Goal: Navigation & Orientation: Find specific page/section

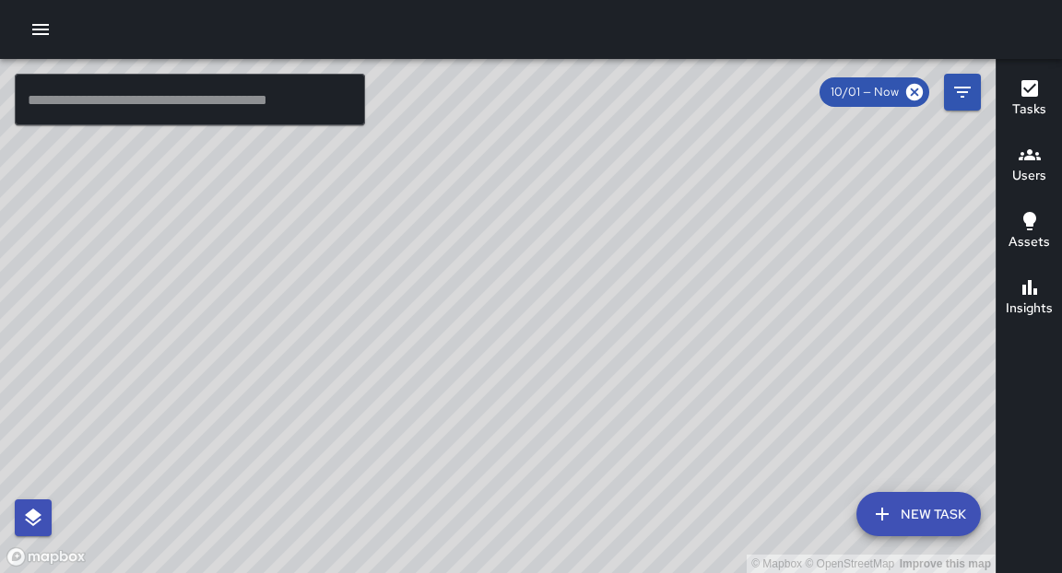
click at [48, 23] on icon "button" at bounding box center [40, 29] width 22 height 22
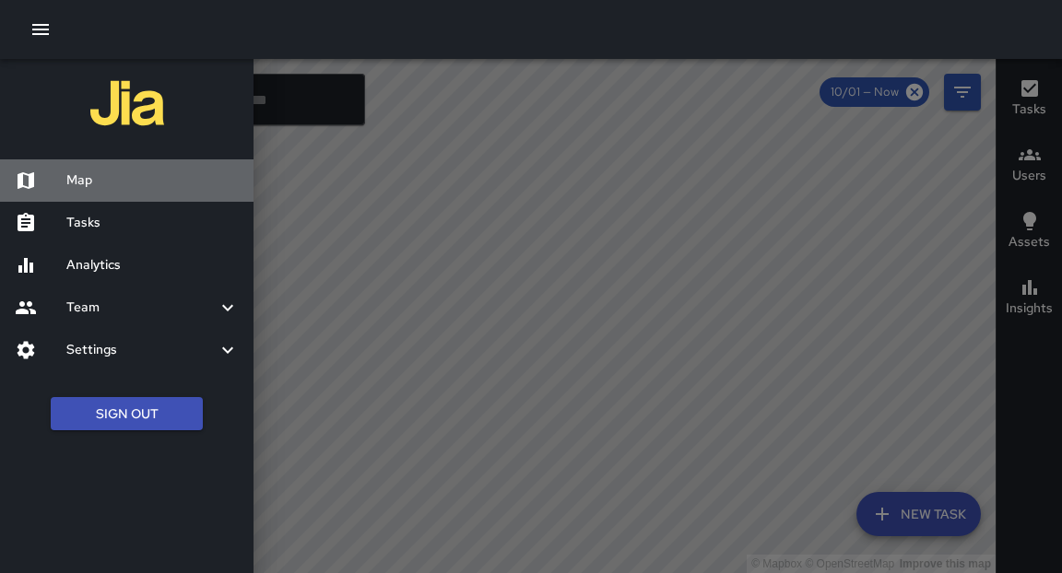
click at [105, 194] on div "Map" at bounding box center [126, 180] width 253 height 42
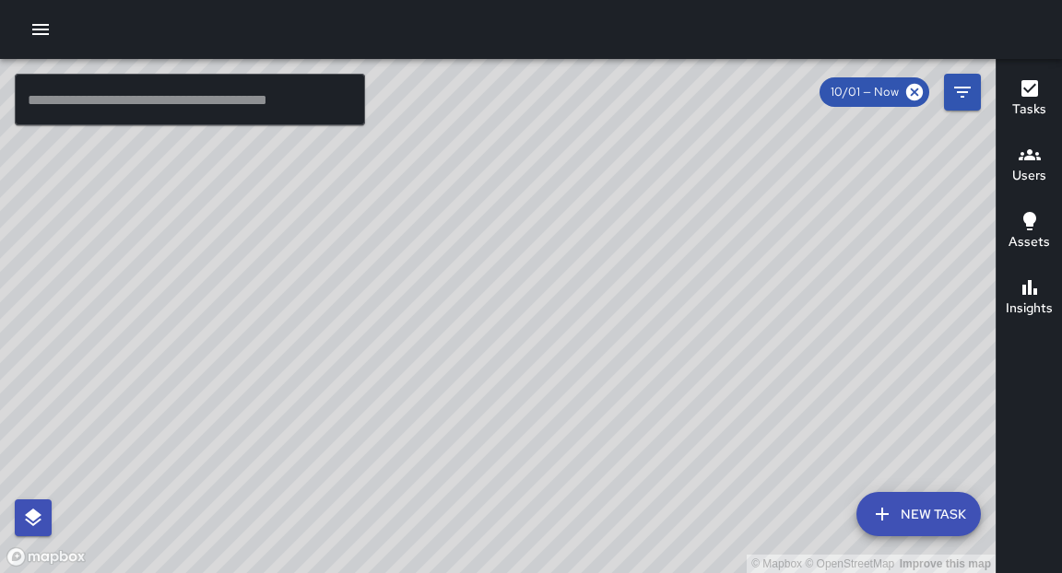
click at [44, 30] on icon "button" at bounding box center [40, 29] width 22 height 22
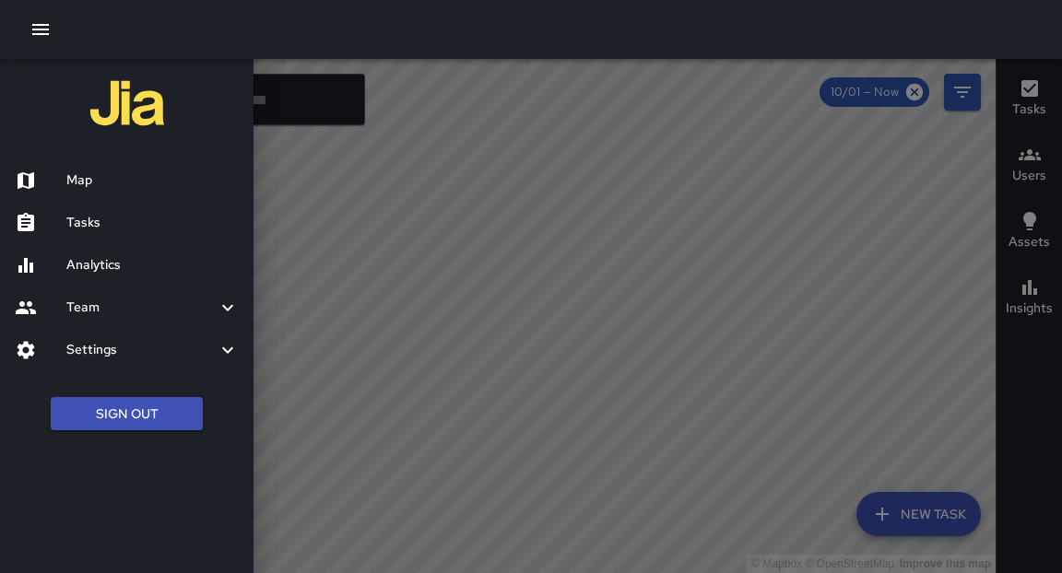
click at [91, 223] on h6 "Tasks" at bounding box center [152, 223] width 172 height 20
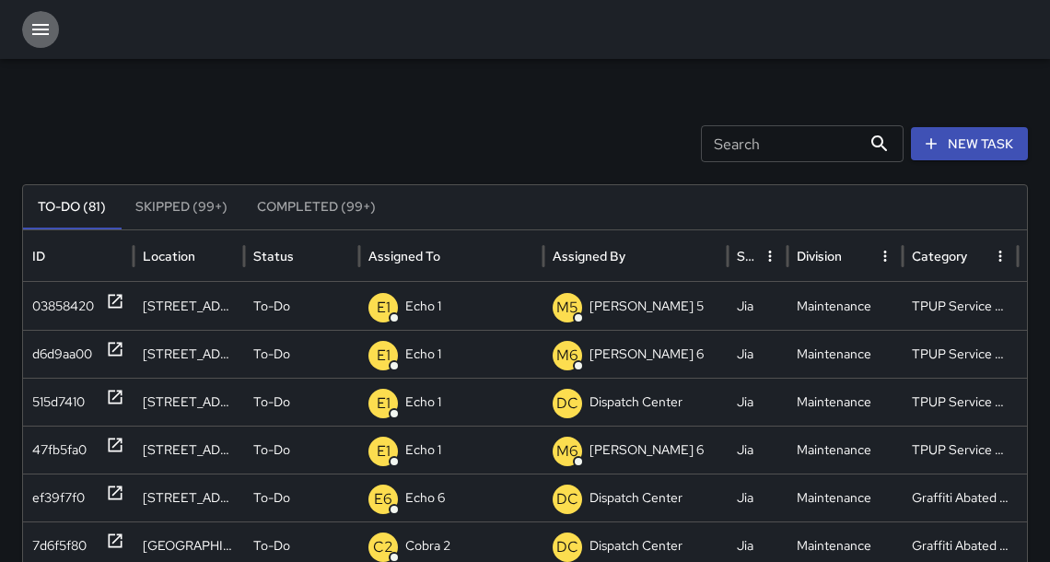
click at [30, 31] on icon "button" at bounding box center [40, 29] width 22 height 22
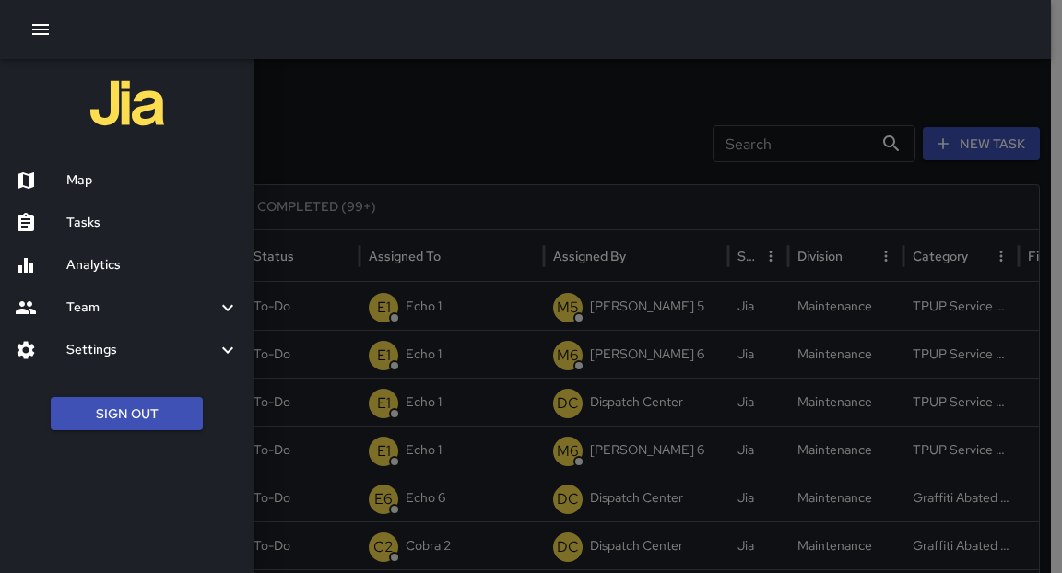
drag, startPoint x: 82, startPoint y: 236, endPoint x: 87, endPoint y: 225, distance: 12.0
click at [86, 240] on div "Tasks" at bounding box center [126, 223] width 253 height 42
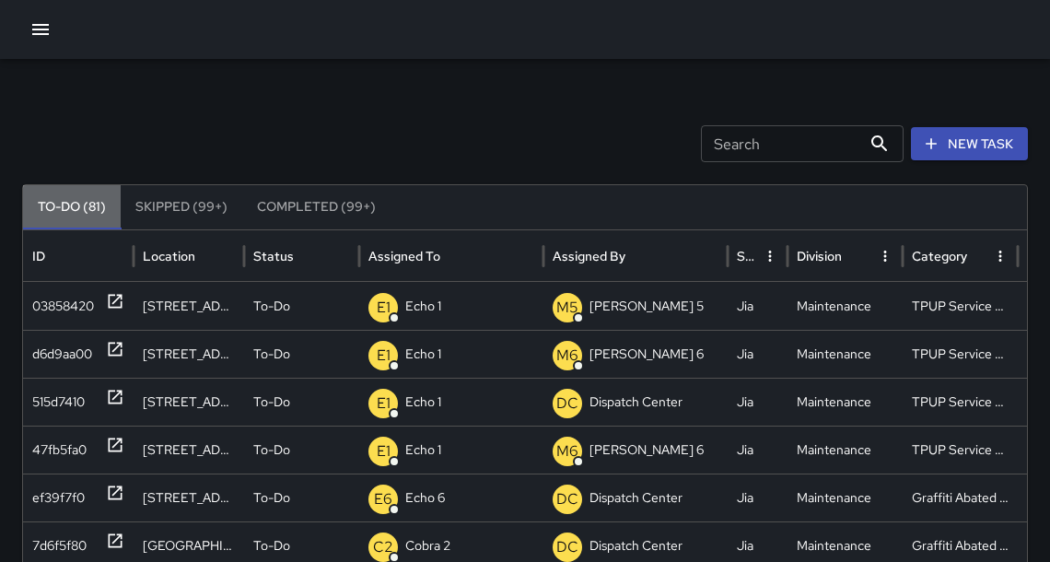
click at [86, 222] on button "To-Do (81)" at bounding box center [72, 207] width 98 height 44
click at [48, 37] on icon "button" at bounding box center [40, 29] width 22 height 22
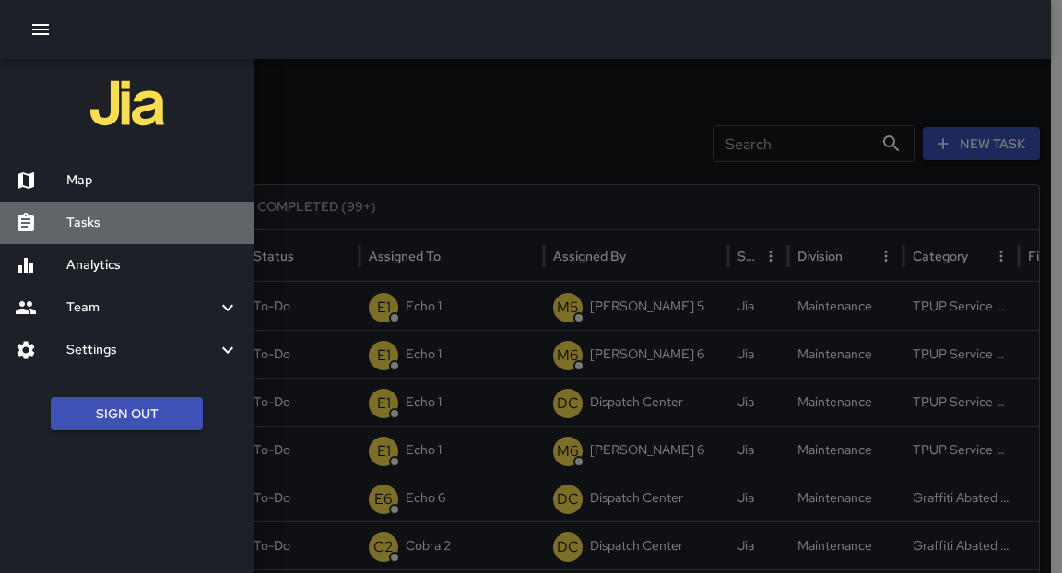
click at [89, 221] on h6 "Tasks" at bounding box center [152, 223] width 172 height 20
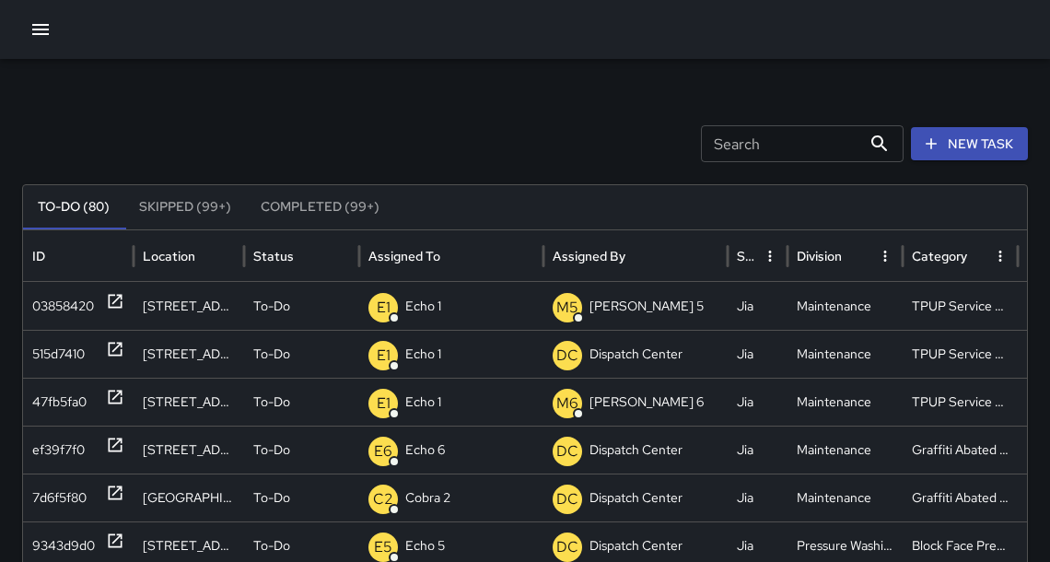
click at [44, 33] on icon "button" at bounding box center [40, 29] width 17 height 11
